Goal: Information Seeking & Learning: Learn about a topic

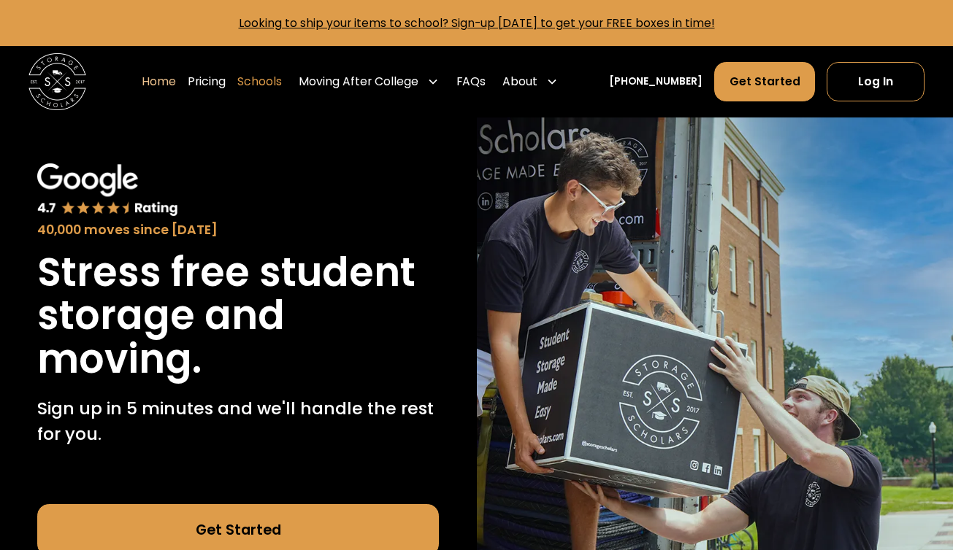
click at [273, 81] on link "Schools" at bounding box center [259, 81] width 45 height 40
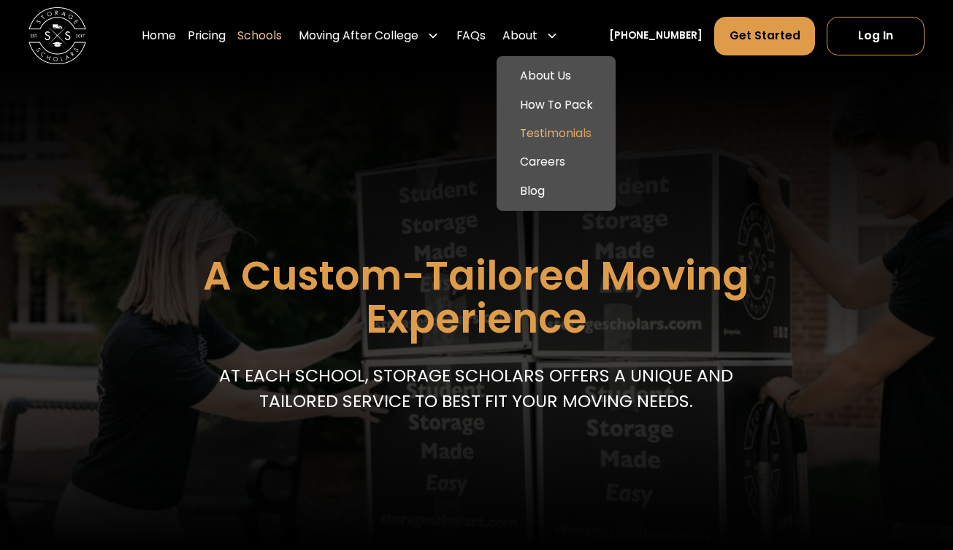
click at [564, 137] on link "Testimonials" at bounding box center [555, 133] width 107 height 28
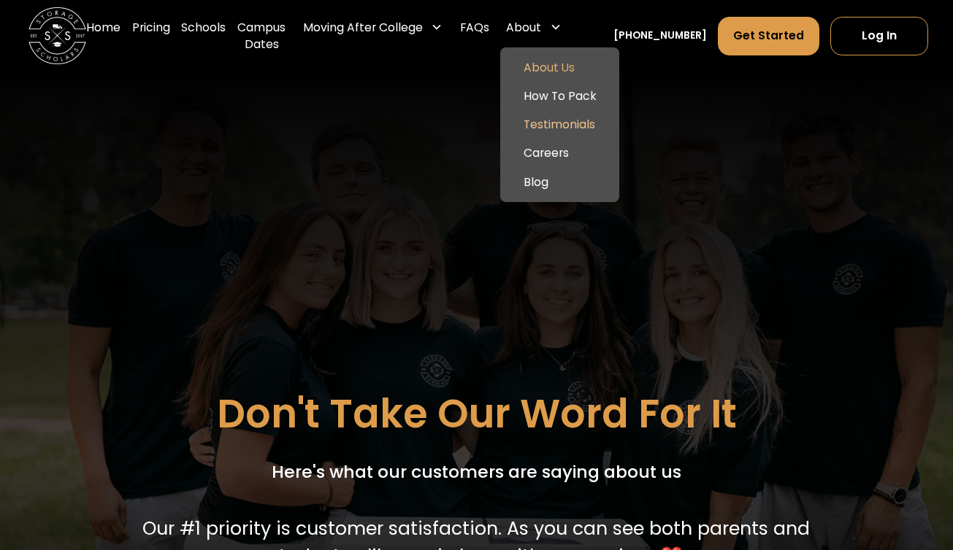
click at [562, 70] on link "About Us" at bounding box center [559, 67] width 107 height 28
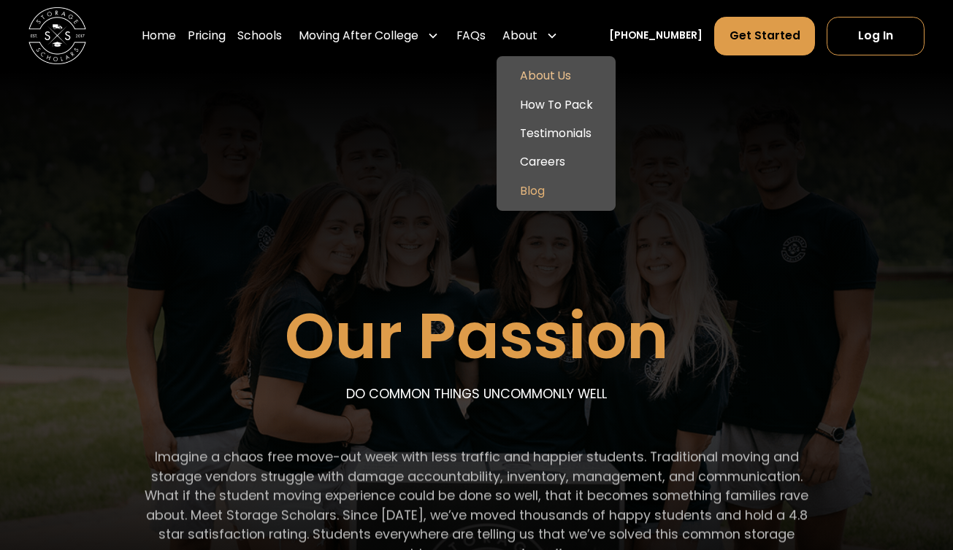
click at [558, 191] on link "Blog" at bounding box center [555, 191] width 107 height 28
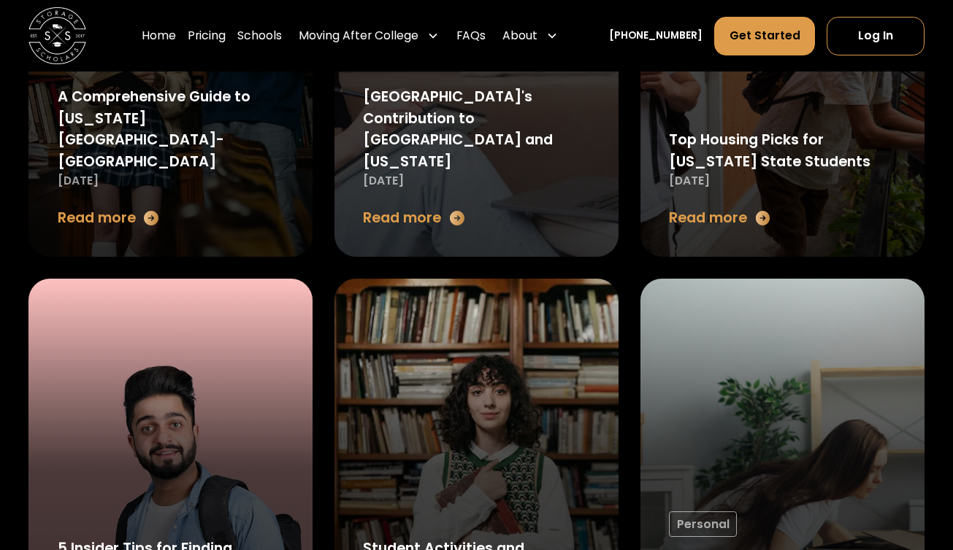
scroll to position [1279, 0]
click at [710, 147] on div "Top Housing Picks for Texas State Students" at bounding box center [782, 149] width 227 height 43
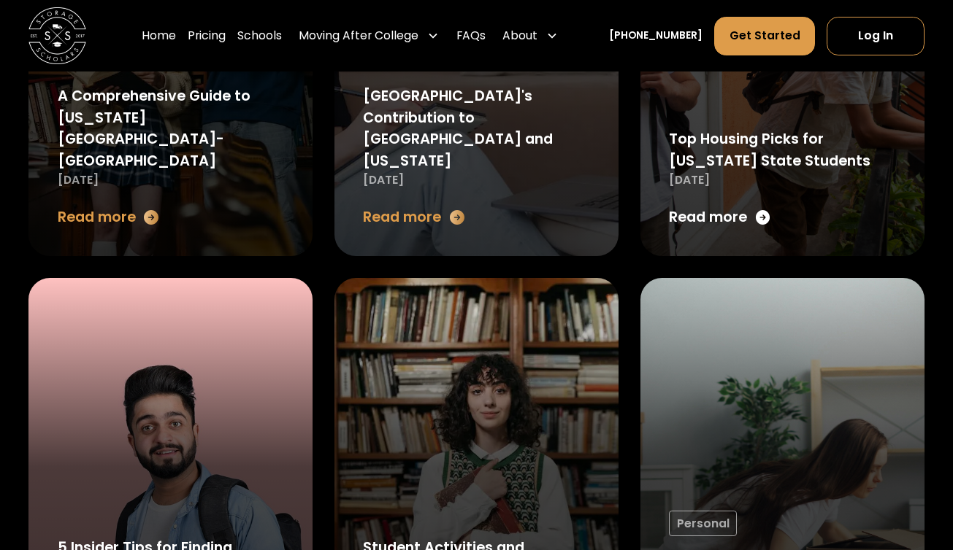
click at [731, 216] on div "Read more" at bounding box center [708, 217] width 78 height 21
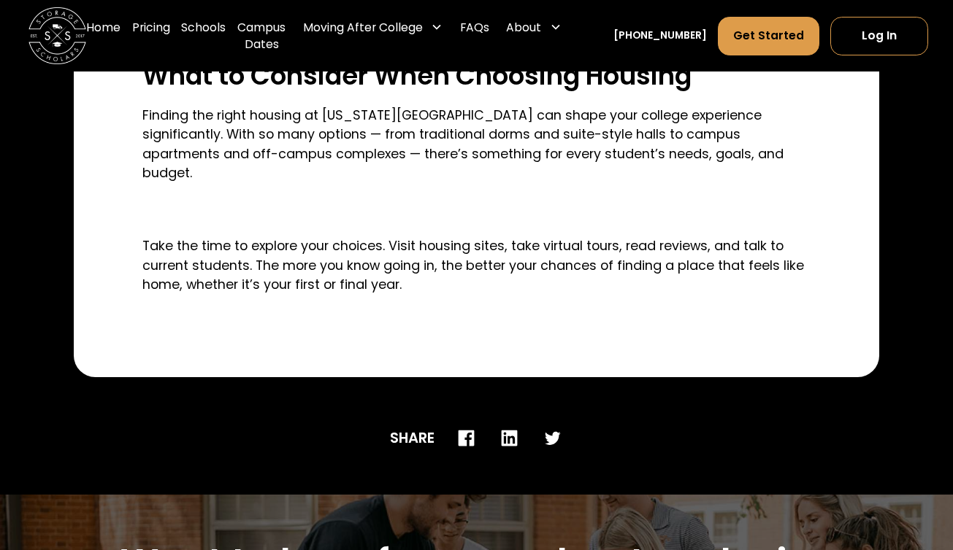
scroll to position [2668, 0]
